Goal: Task Accomplishment & Management: Use online tool/utility

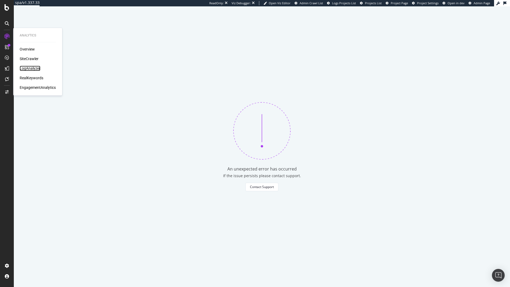
click at [26, 67] on div "LogAnalyzer" at bounding box center [30, 68] width 21 height 5
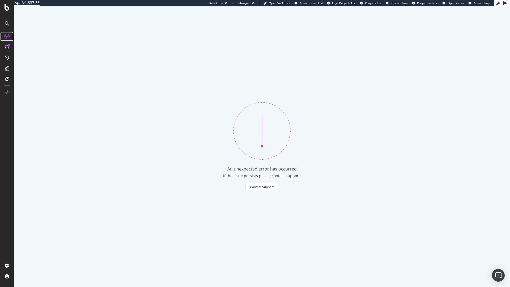
click at [5, 36] on icon at bounding box center [6, 36] width 5 height 5
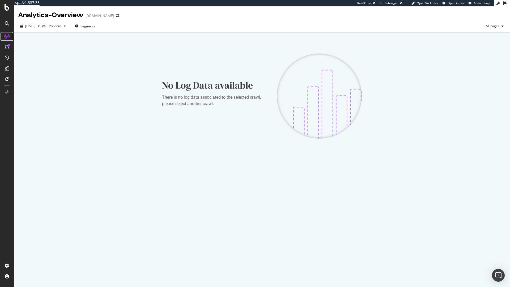
click at [5, 36] on icon at bounding box center [6, 36] width 5 height 5
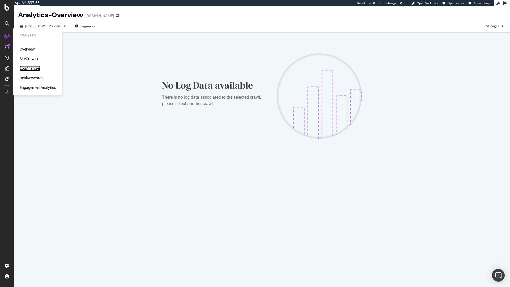
click at [37, 69] on div "LogAnalyzer" at bounding box center [30, 68] width 21 height 5
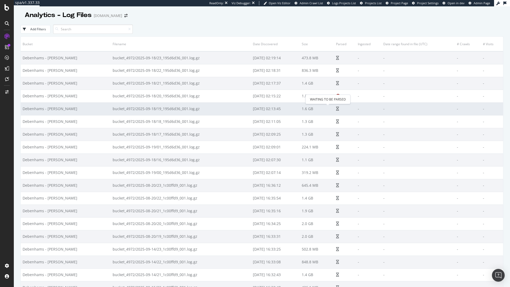
click at [326, 97] on div "WAITING TO BE PARSED" at bounding box center [327, 99] width 45 height 9
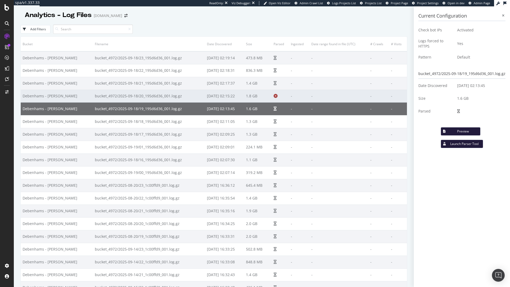
click at [291, 96] on td "-" at bounding box center [299, 96] width 20 height 13
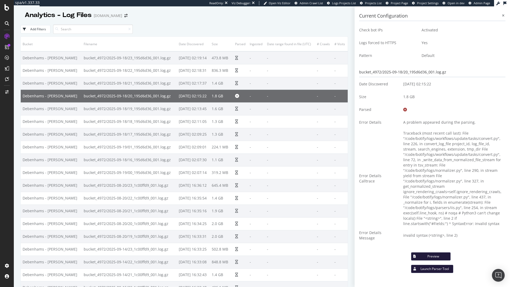
click at [450, 264] on button "Launch Parser Tool" at bounding box center [432, 268] width 43 height 9
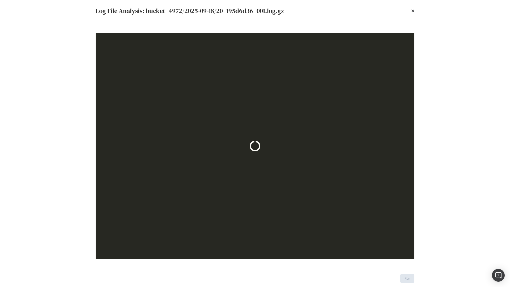
select select "IIS"
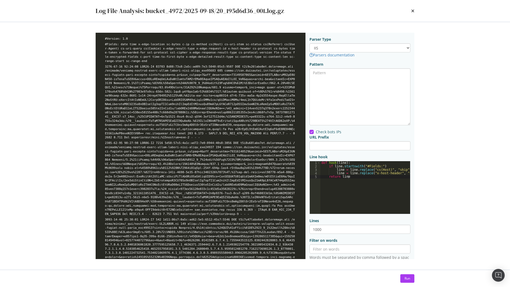
click at [385, 165] on div "def hook ( line ) : if line . startswith ( "#Fields:" ) line = line . replace (…" at bounding box center [371, 189] width 102 height 56
type textarea "if line.startswith("#Fields:"):"
click at [411, 279] on button "Run" at bounding box center [407, 278] width 14 height 9
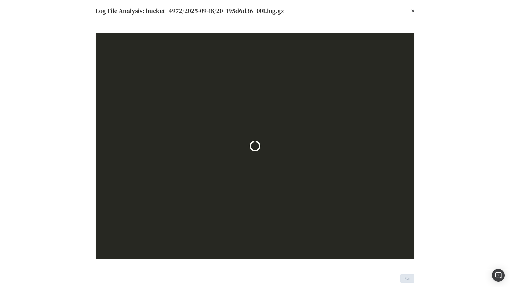
select select "IIS"
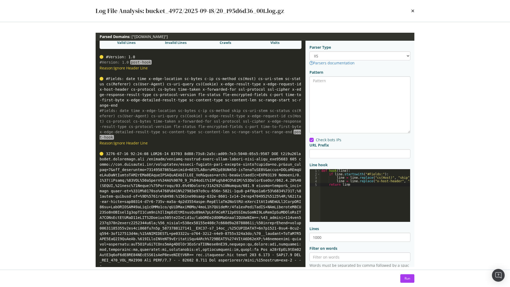
scroll to position [0, 0]
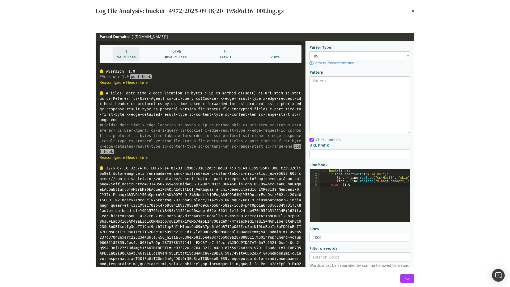
click at [123, 55] on div "Valid Lines" at bounding box center [126, 56] width 23 height 5
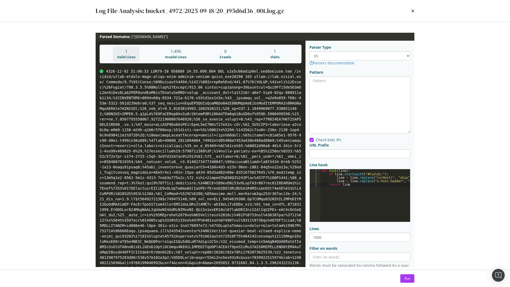
click at [413, 14] on div "times" at bounding box center [412, 10] width 3 height 9
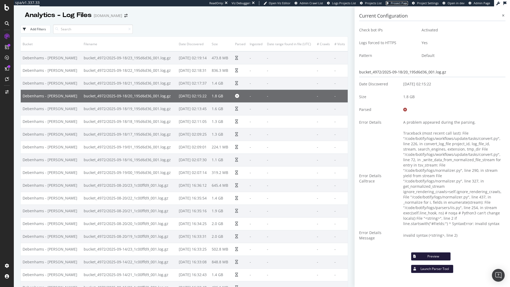
click at [400, 4] on span "Project Page" at bounding box center [399, 3] width 17 height 4
drag, startPoint x: 65, startPoint y: 95, endPoint x: 155, endPoint y: 96, distance: 90.9
click at [155, 96] on td "bucket_4972/2025-09-18/20_195d6d36_001.log.gz" at bounding box center [129, 96] width 95 height 13
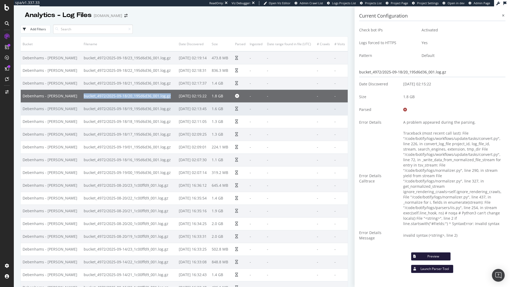
copy td "bucket_4972/2025-09-18/20_195d6d36_001.log.gz"
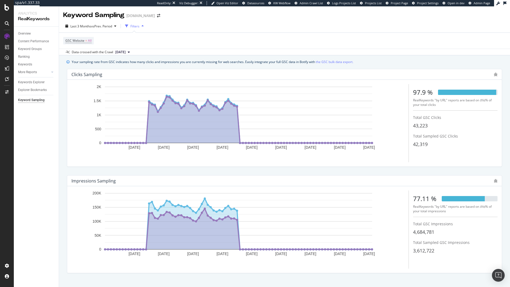
scroll to position [9, 0]
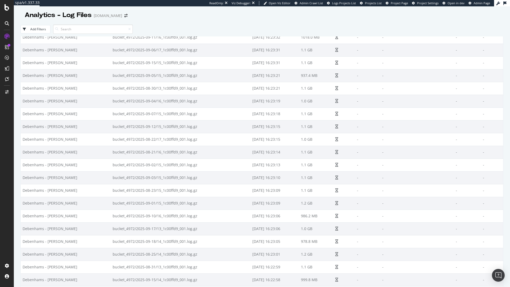
scroll to position [3565, 0]
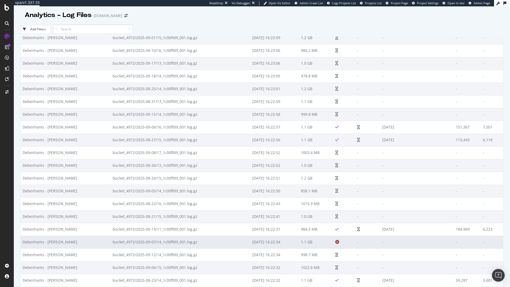
click at [335, 242] on icon at bounding box center [337, 242] width 4 height 4
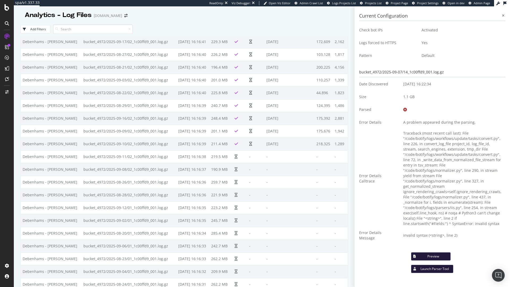
scroll to position [8529, 0]
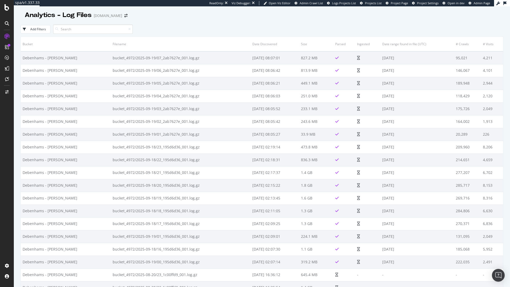
click at [40, 29] on div "Add Filters" at bounding box center [38, 29] width 16 height 5
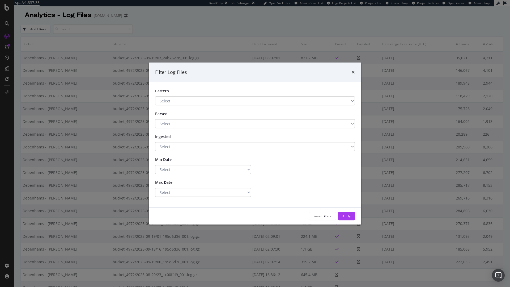
select select "0220ec3b-1d71-4e4f-8011-983a12b5a87b"
click at [155, 96] on select "Select Default Has a Pattern No Pattern" at bounding box center [255, 100] width 200 height 9
click at [344, 218] on div "Apply" at bounding box center [346, 216] width 8 height 5
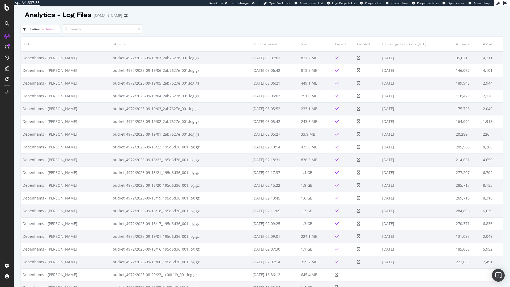
click at [45, 28] on span "Default" at bounding box center [50, 29] width 11 height 5
select select "0220ec3b-1d71-4e4f-8011-983a12b5a87b"
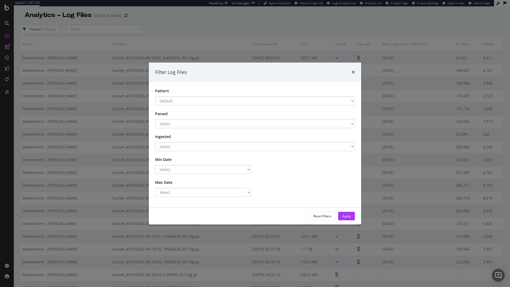
click at [182, 130] on form "Pattern Select Default Has a Pattern No Pattern Parsed Select Yes No Ingested S…" at bounding box center [255, 142] width 200 height 108
select select "true"
click at [155, 119] on select "Select Yes No" at bounding box center [255, 123] width 200 height 9
click at [344, 217] on div "Apply" at bounding box center [346, 216] width 8 height 5
